Goal: Find specific page/section: Find specific page/section

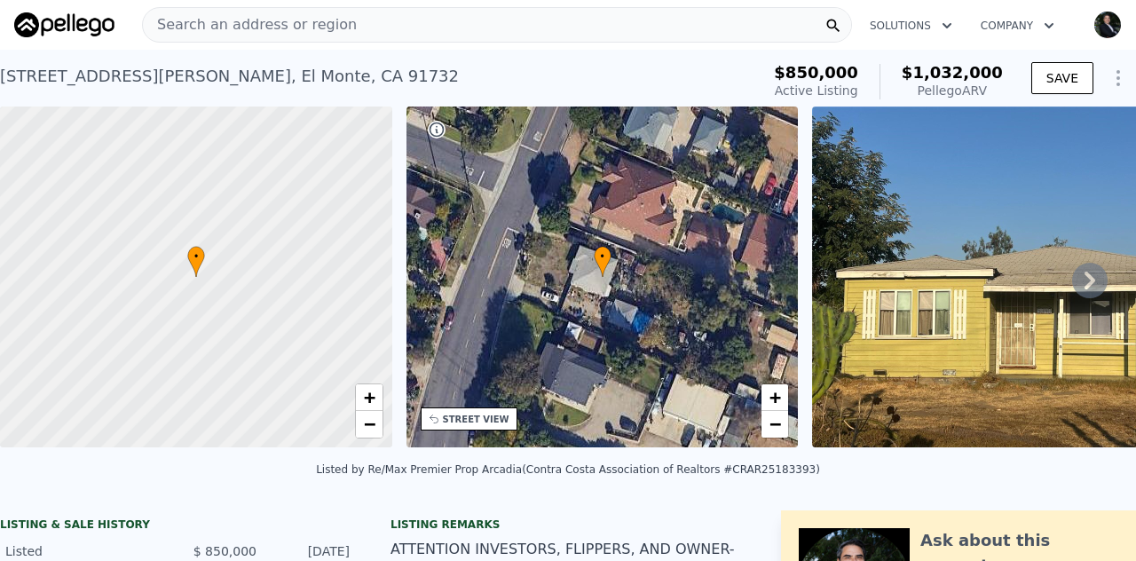
click at [229, 26] on span "Search an address or region" at bounding box center [250, 24] width 214 height 21
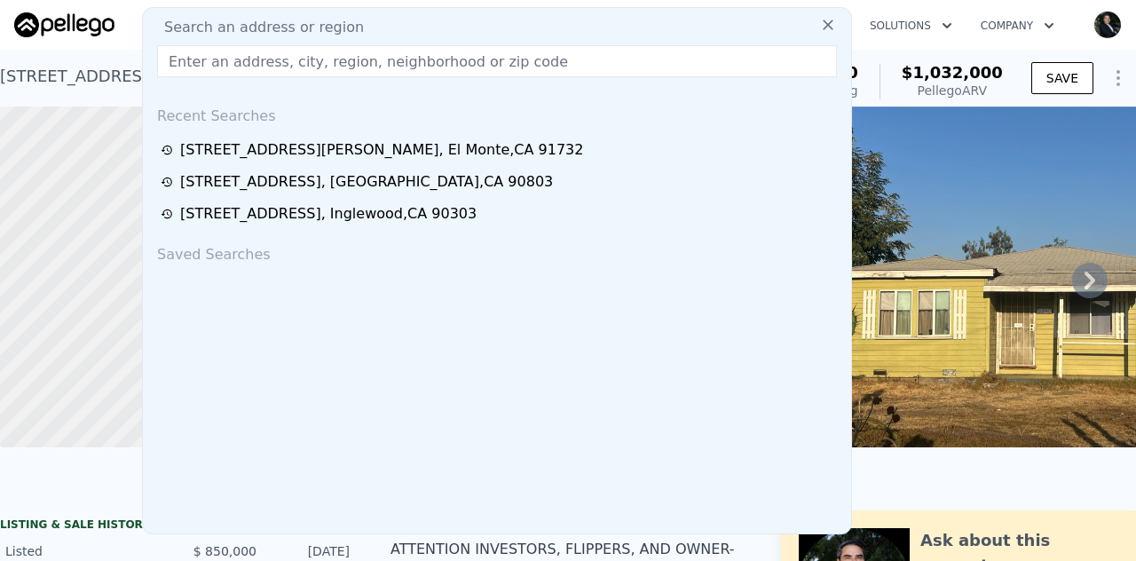
click at [253, 59] on input "text" at bounding box center [497, 61] width 680 height 32
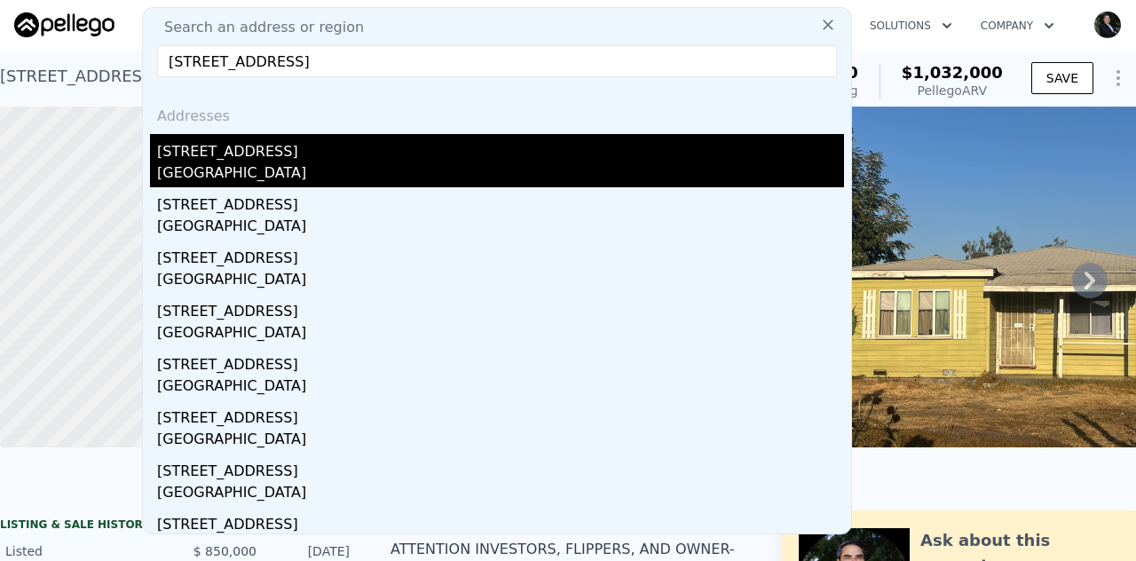
type input "[STREET_ADDRESS]"
click at [217, 161] on div "[STREET_ADDRESS]" at bounding box center [500, 148] width 687 height 28
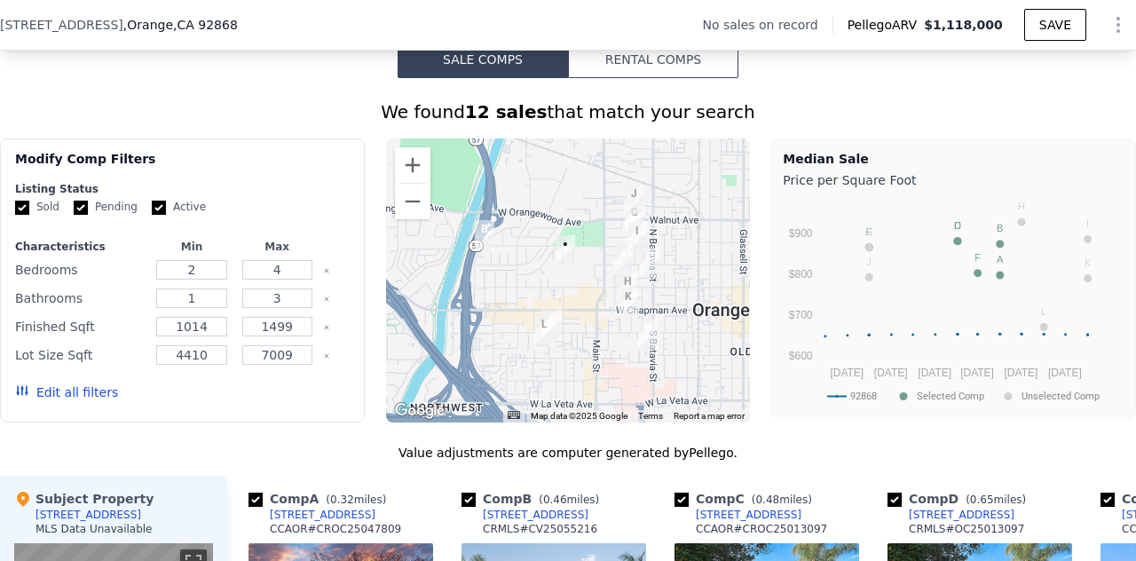
scroll to position [1246, 0]
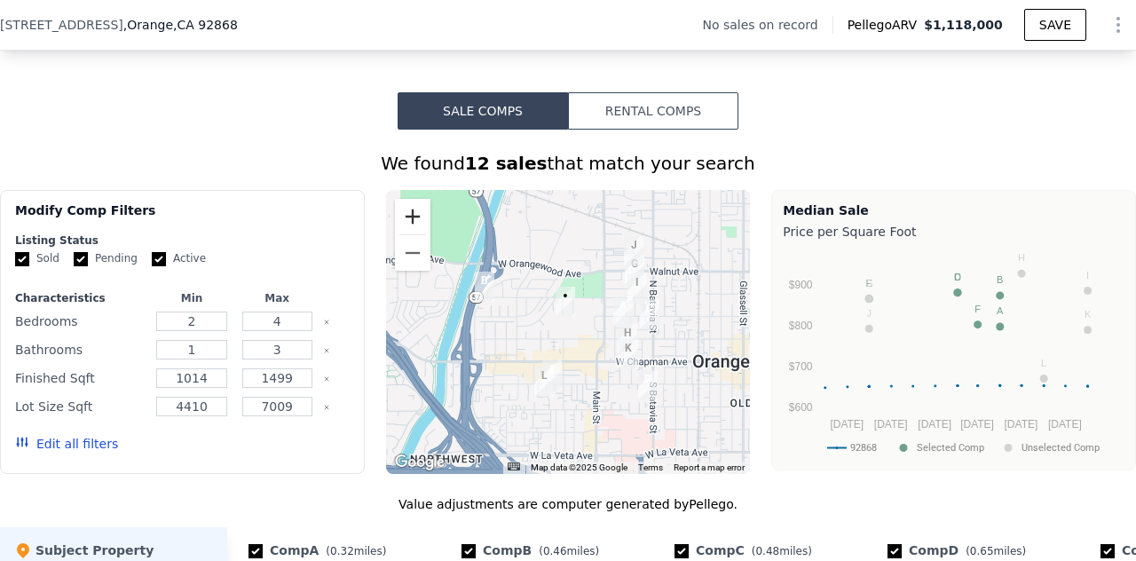
click at [406, 225] on button "Zoom in" at bounding box center [413, 217] width 36 height 36
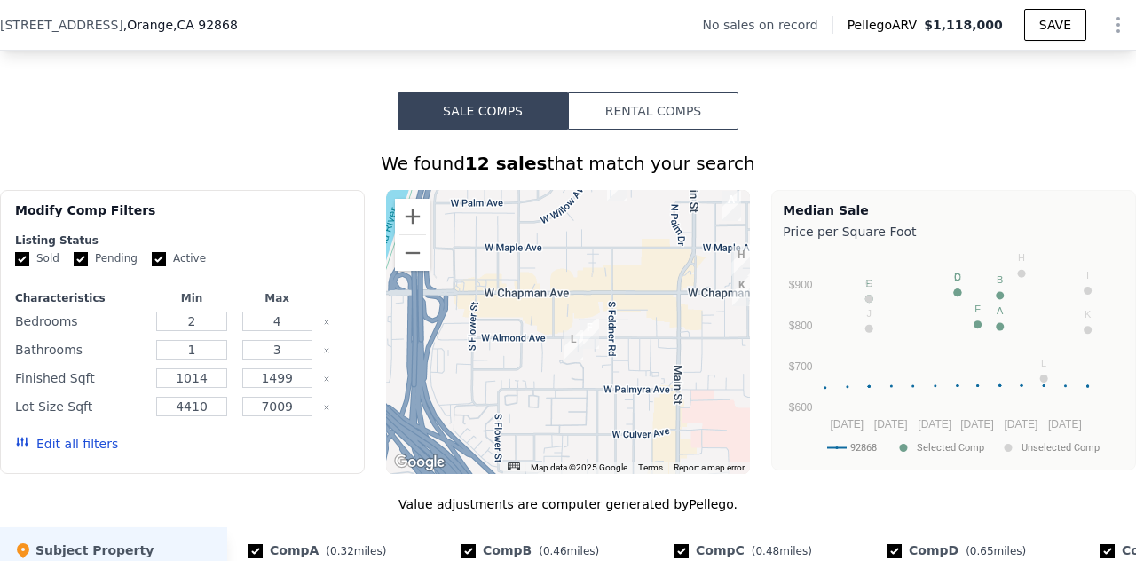
drag, startPoint x: 492, startPoint y: 344, endPoint x: 562, endPoint y: 245, distance: 121.0
click at [562, 245] on div at bounding box center [568, 332] width 365 height 284
click at [410, 271] on button "Zoom out" at bounding box center [413, 253] width 36 height 36
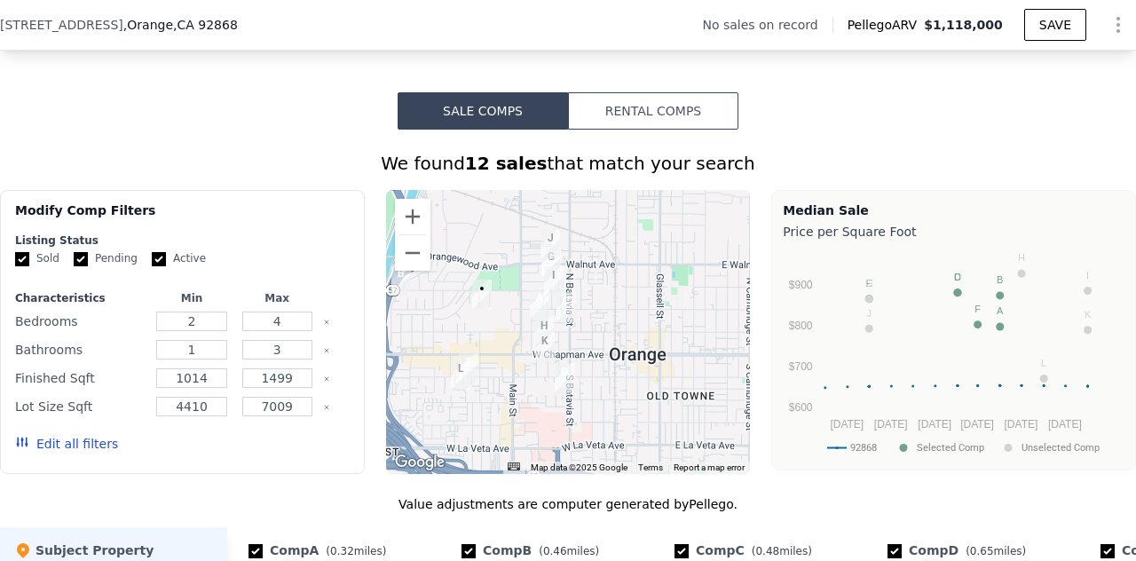
drag, startPoint x: 585, startPoint y: 405, endPoint x: 472, endPoint y: 446, distance: 119.9
click at [472, 446] on div at bounding box center [568, 332] width 365 height 284
click at [407, 269] on button "Zoom out" at bounding box center [413, 253] width 36 height 36
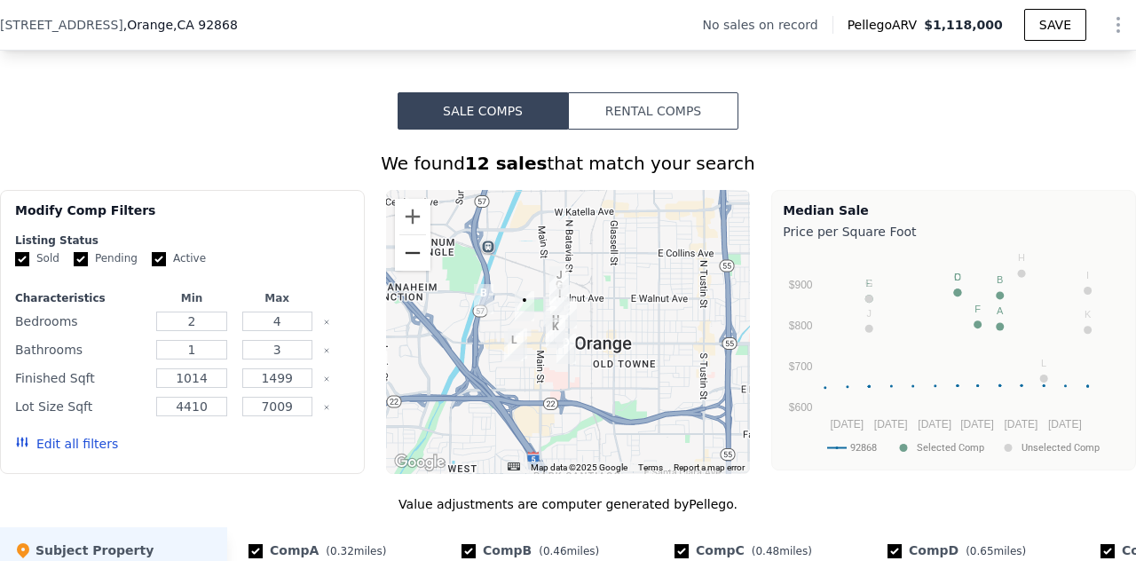
click at [409, 271] on button "Zoom out" at bounding box center [413, 253] width 36 height 36
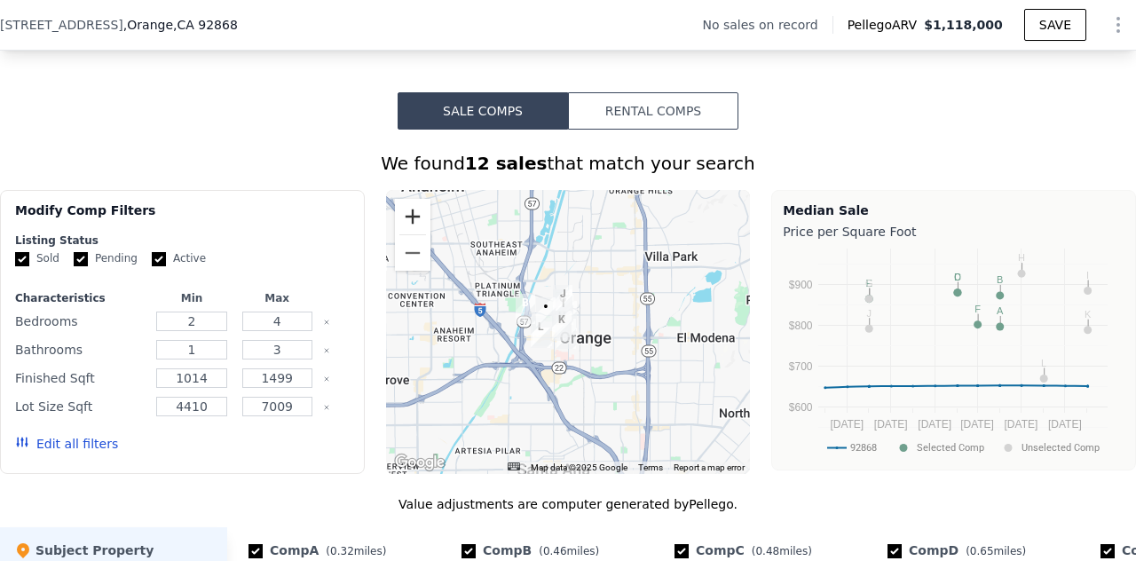
click at [406, 228] on button "Zoom in" at bounding box center [413, 217] width 36 height 36
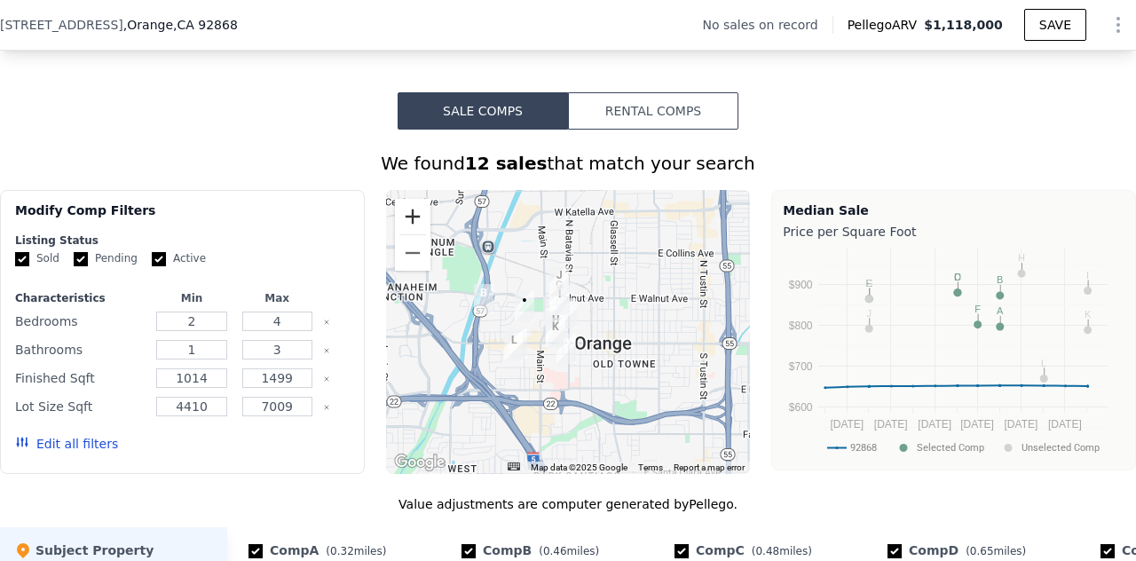
click at [406, 228] on button "Zoom in" at bounding box center [413, 217] width 36 height 36
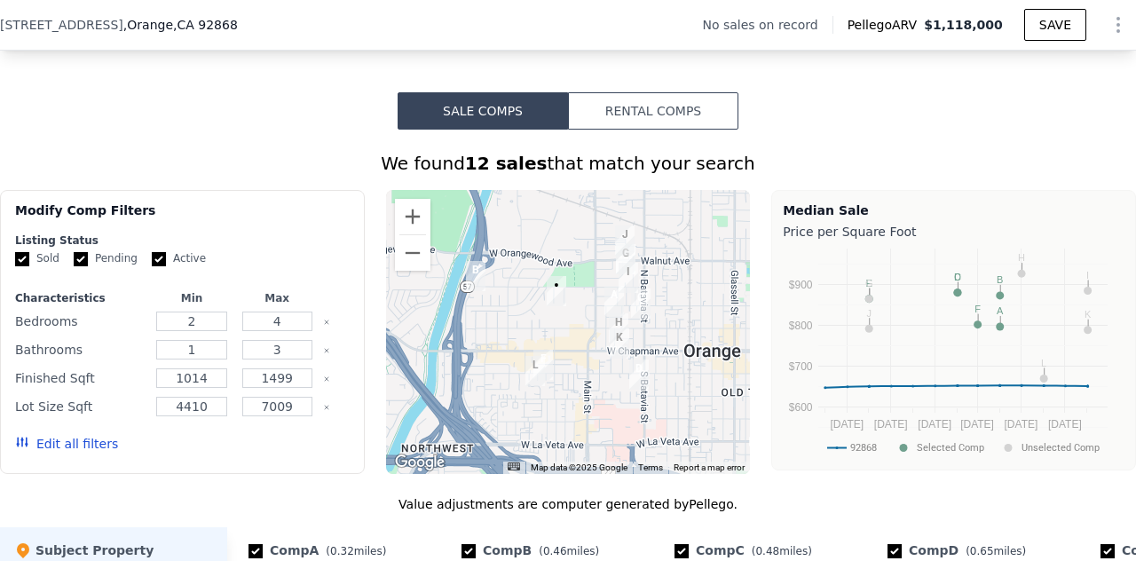
drag, startPoint x: 600, startPoint y: 375, endPoint x: 682, endPoint y: 371, distance: 81.8
click at [682, 371] on div at bounding box center [568, 332] width 365 height 284
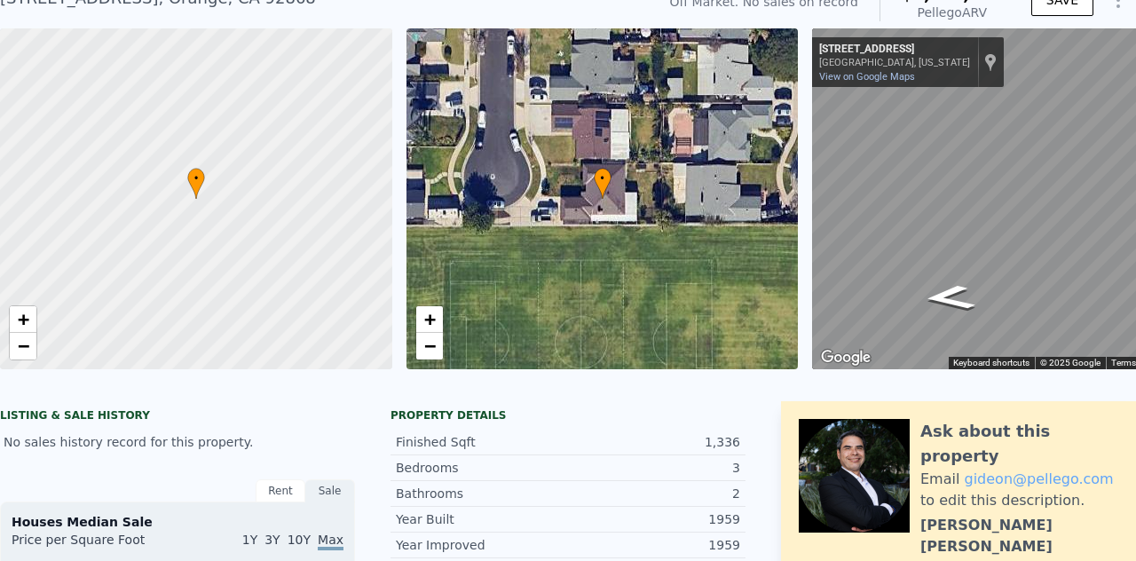
scroll to position [0, 0]
